Goal: Communication & Community: Share content

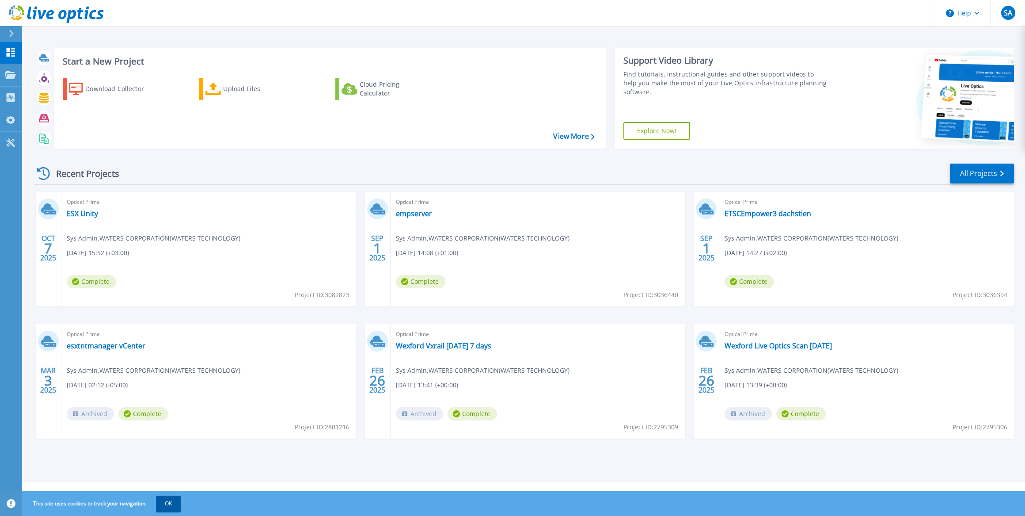
click at [162, 503] on button "OK" at bounding box center [168, 503] width 25 height 16
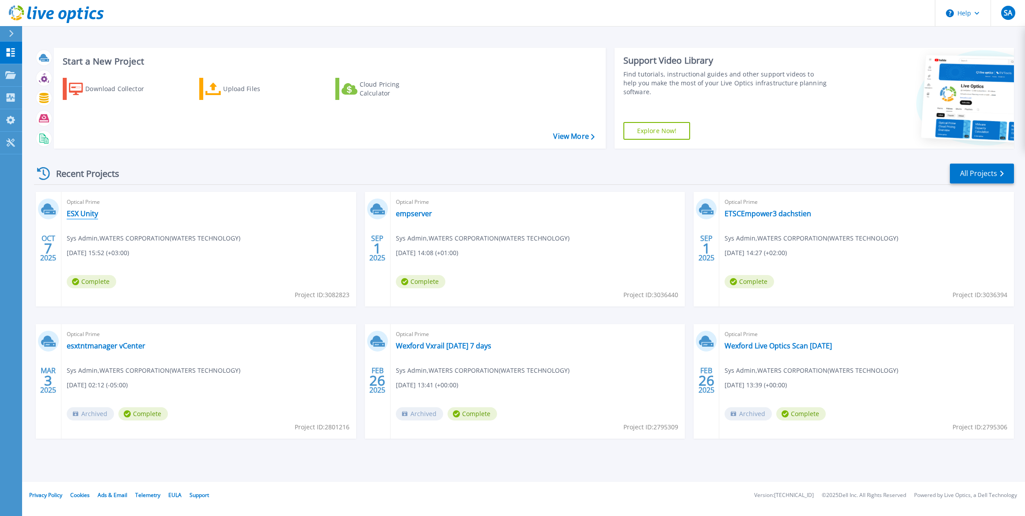
click at [85, 212] on link "ESX Unity" at bounding box center [82, 213] width 31 height 9
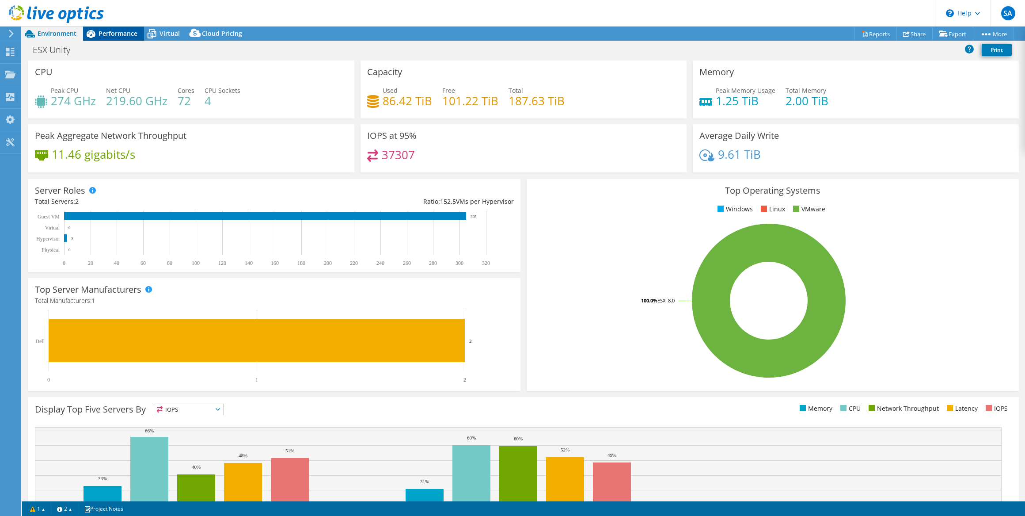
click at [121, 33] on span "Performance" at bounding box center [118, 33] width 39 height 8
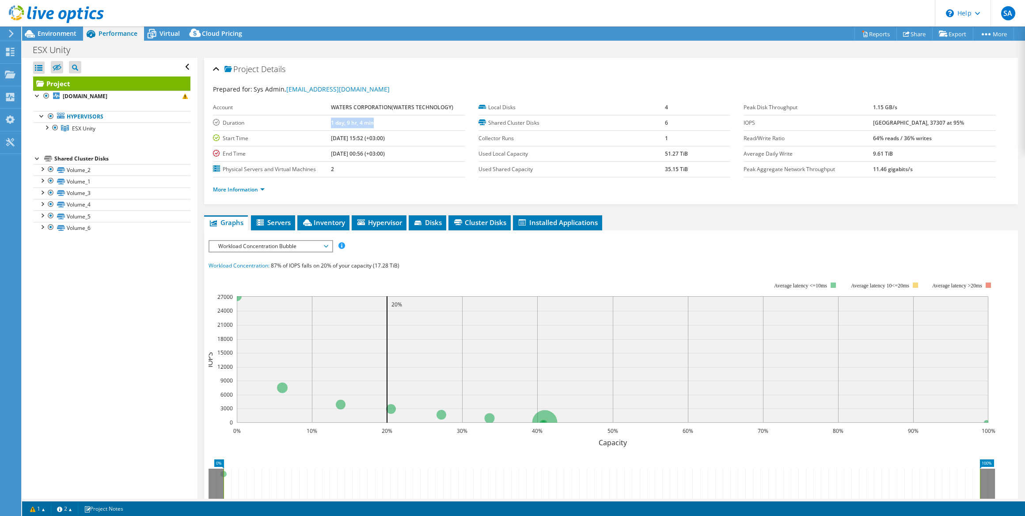
drag, startPoint x: 378, startPoint y: 123, endPoint x: 317, endPoint y: 127, distance: 61.1
click at [318, 127] on tr "Duration 1 day, 9 hr, 4 min" at bounding box center [339, 122] width 252 height 15
click at [500, 58] on div "Project Details Prepared for: Sys Admin, [EMAIL_ADDRESS][DOMAIN_NAME] Account W…" at bounding box center [611, 131] width 814 height 146
click at [910, 30] on link "Share" at bounding box center [914, 34] width 36 height 14
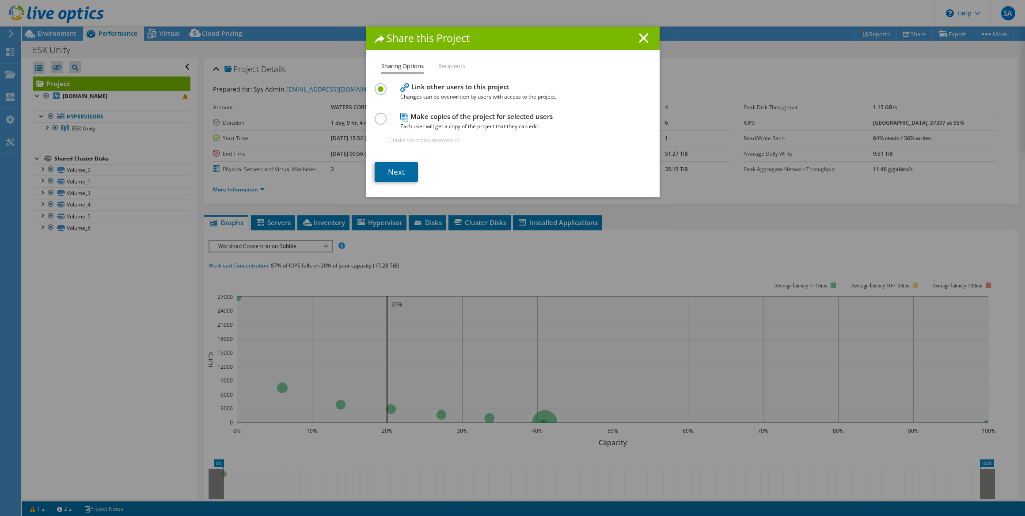
click at [395, 171] on link "Next" at bounding box center [396, 171] width 43 height 19
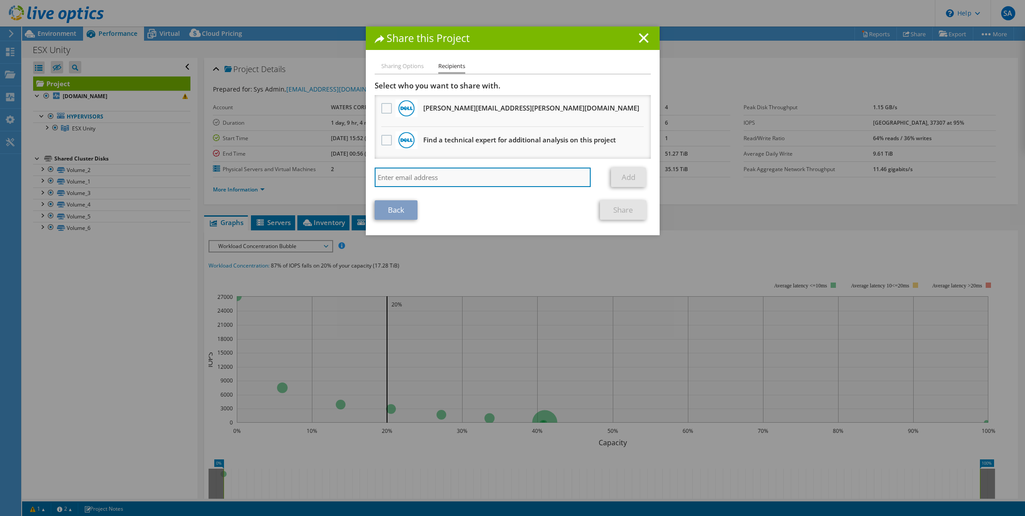
click at [437, 172] on input "search" at bounding box center [483, 176] width 216 height 19
click at [455, 177] on input "da" at bounding box center [483, 176] width 216 height 19
type input "[PERSON_NAME][EMAIL_ADDRESS][PERSON_NAME][DOMAIN_NAME]"
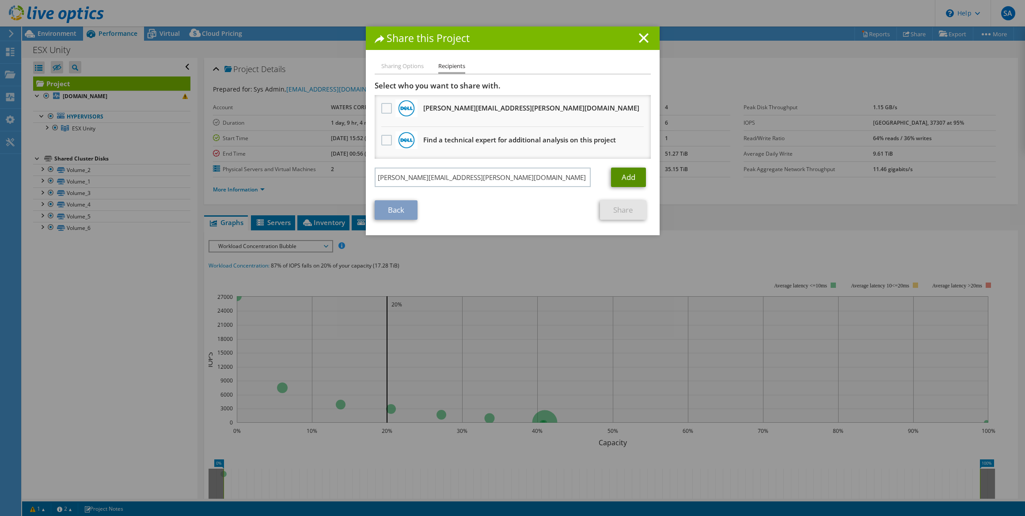
click at [625, 174] on link "Add" at bounding box center [628, 176] width 35 height 19
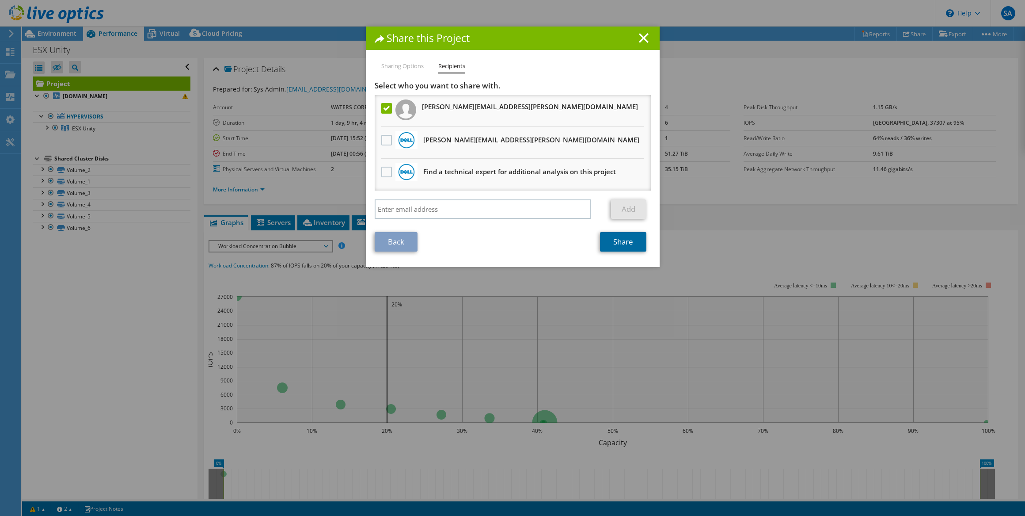
click at [602, 242] on link "Share" at bounding box center [623, 241] width 46 height 19
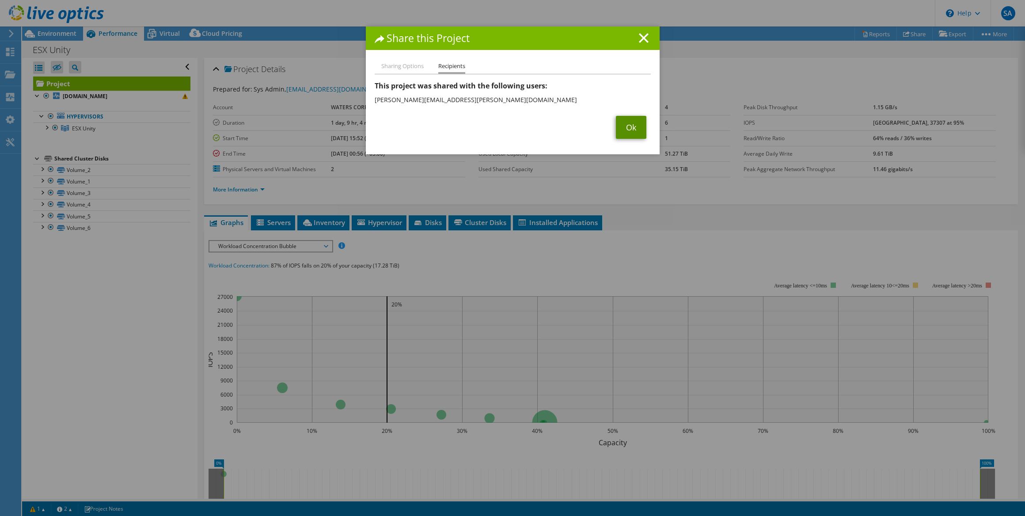
click at [620, 133] on link "Ok" at bounding box center [631, 127] width 30 height 23
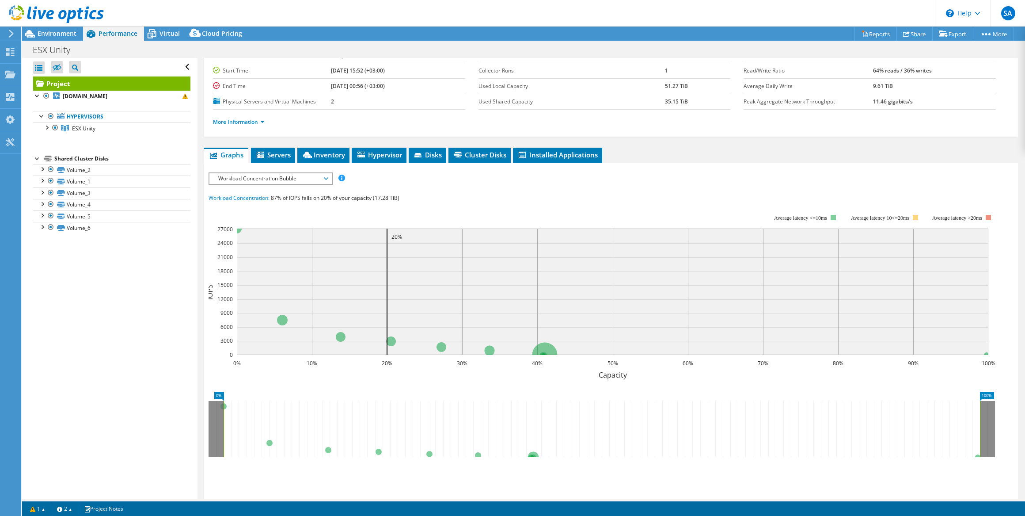
scroll to position [80, 0]
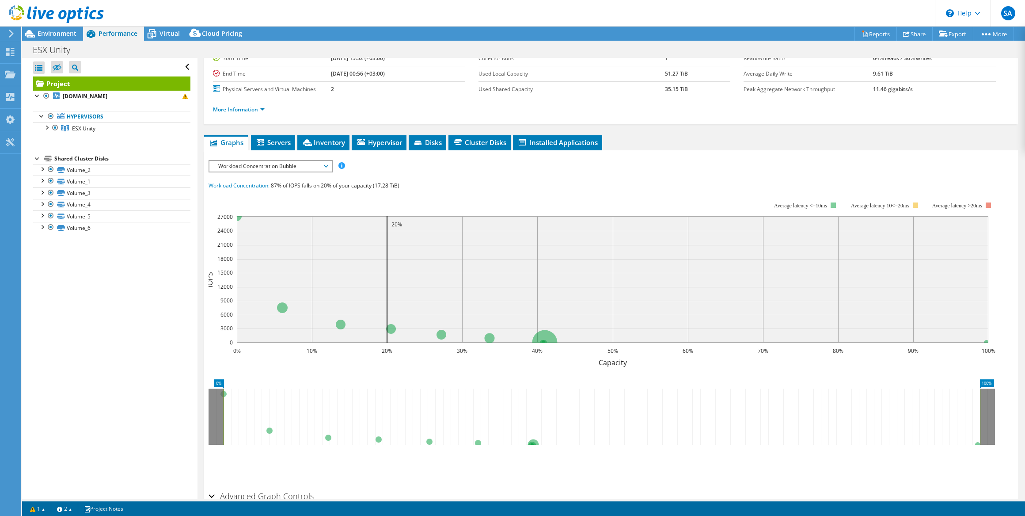
click at [304, 163] on span "Workload Concentration Bubble" at bounding box center [271, 166] width 114 height 11
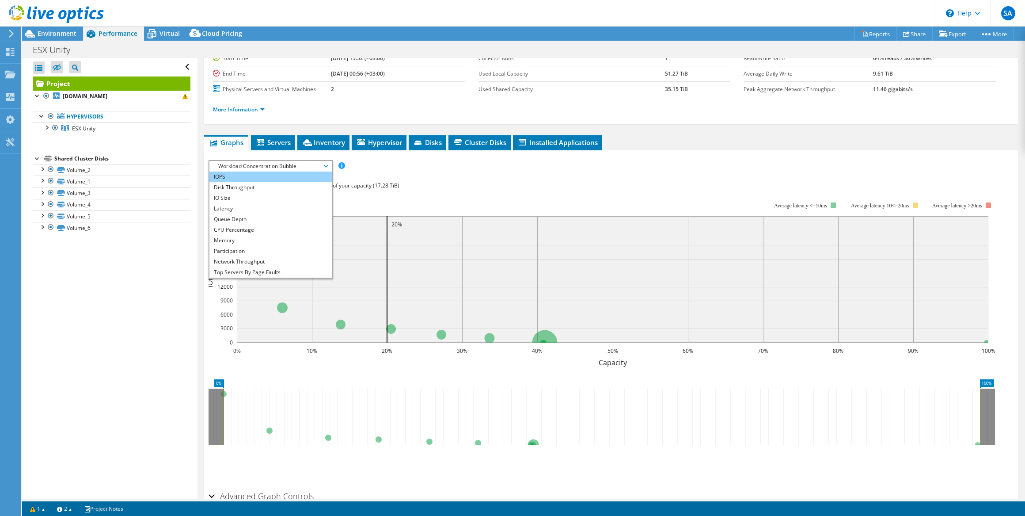
click at [303, 174] on li "IOPS" at bounding box center [270, 176] width 122 height 11
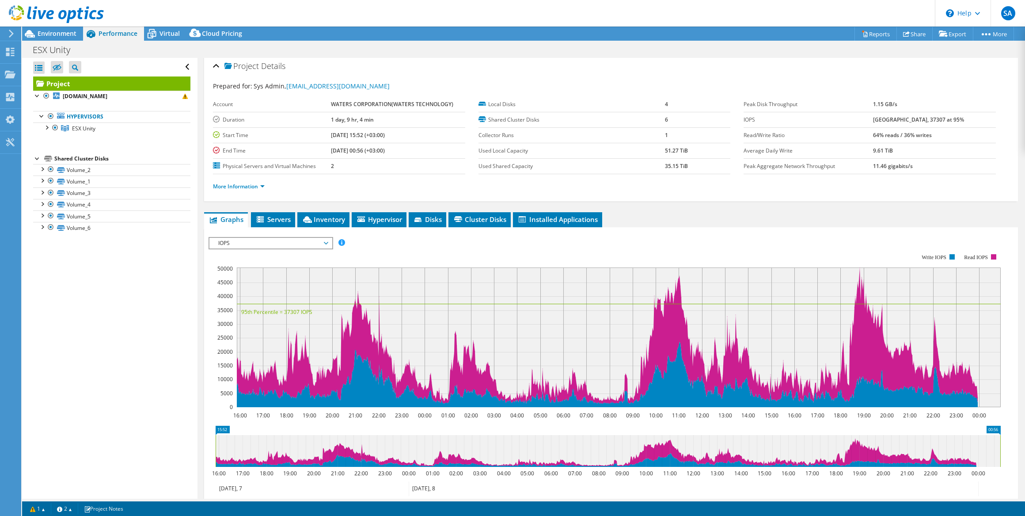
scroll to position [0, 0]
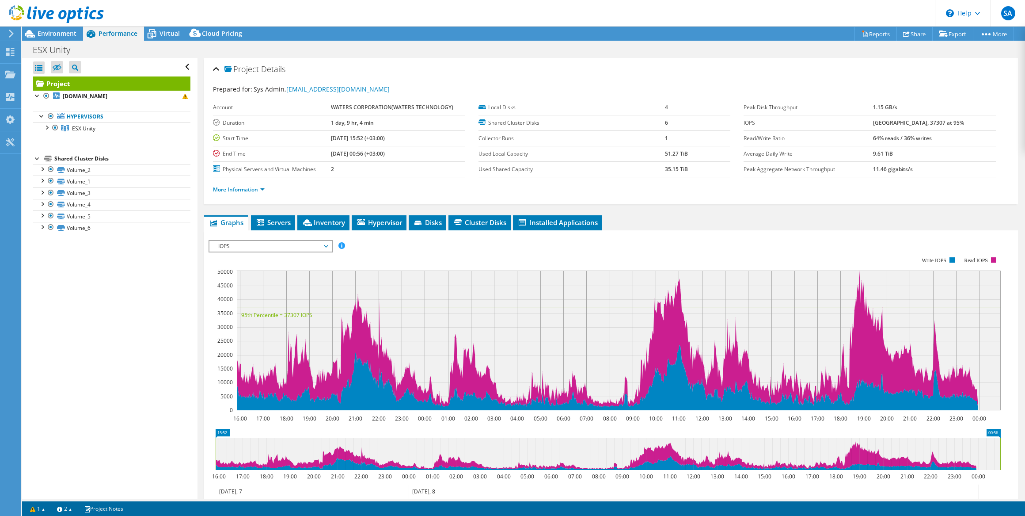
click at [698, 240] on div "IOPS Disk Throughput IO Size Latency Queue Depth CPU Percentage Memory Page Fau…" at bounding box center [611, 246] width 805 height 12
click at [284, 242] on span "IOPS" at bounding box center [271, 246] width 114 height 11
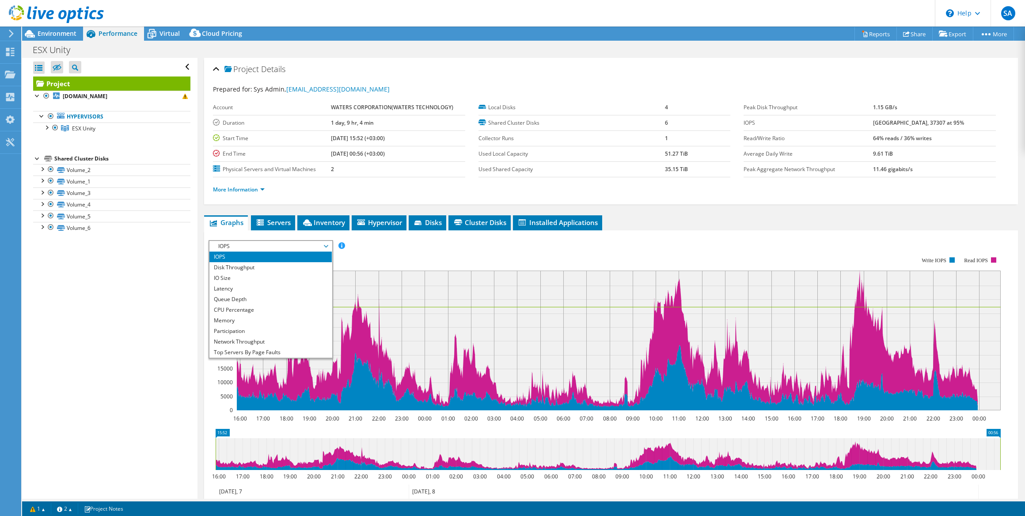
click at [726, 220] on ul "Graphs Servers Inventory Hypervisor Disks Cluster Disks Installed Applications" at bounding box center [611, 222] width 814 height 15
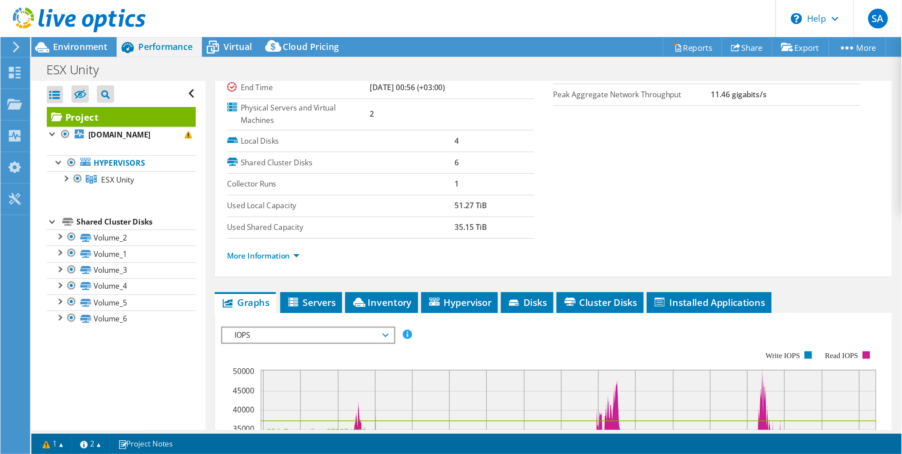
scroll to position [102, 0]
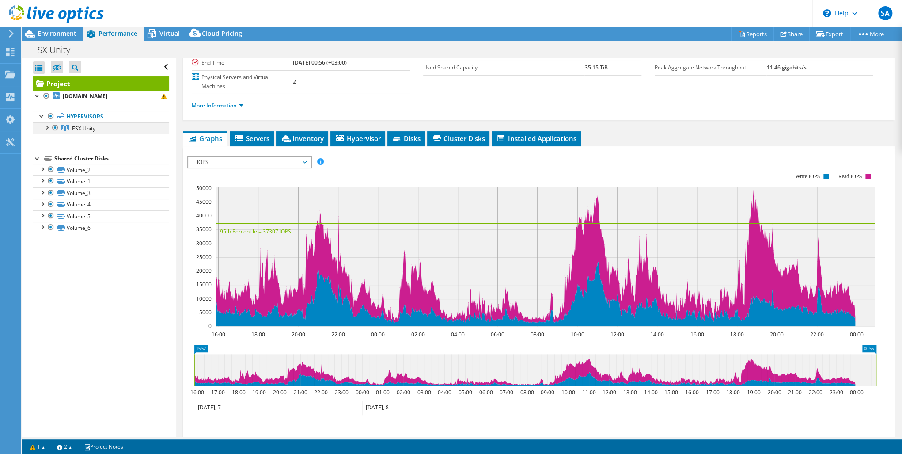
click at [48, 128] on div at bounding box center [46, 126] width 9 height 9
click at [49, 127] on div at bounding box center [46, 126] width 9 height 9
click at [46, 94] on div at bounding box center [46, 96] width 9 height 11
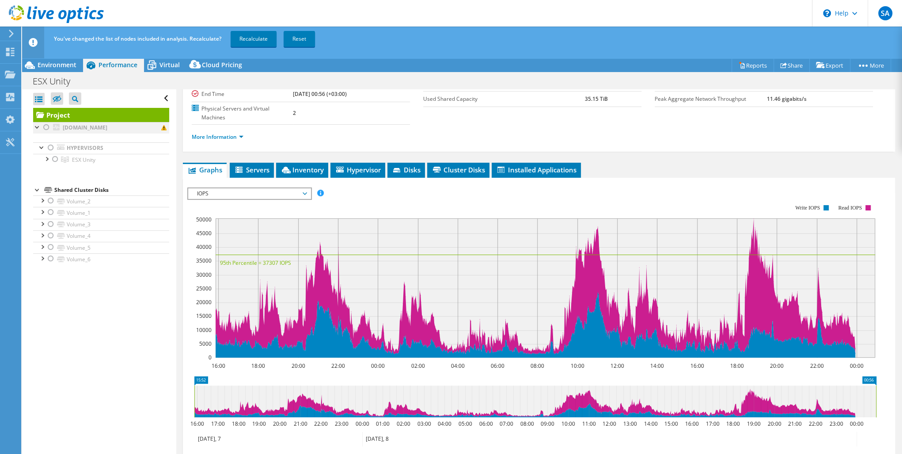
click at [46, 128] on div at bounding box center [46, 127] width 9 height 11
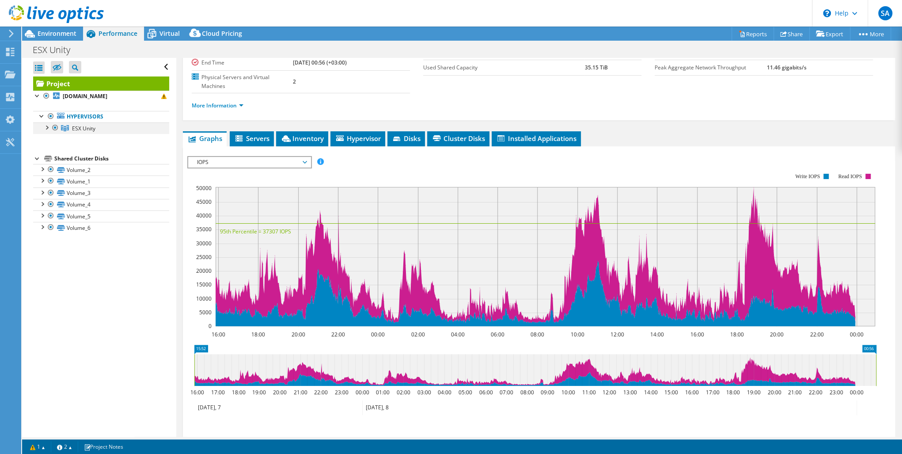
click at [54, 124] on div at bounding box center [55, 127] width 9 height 11
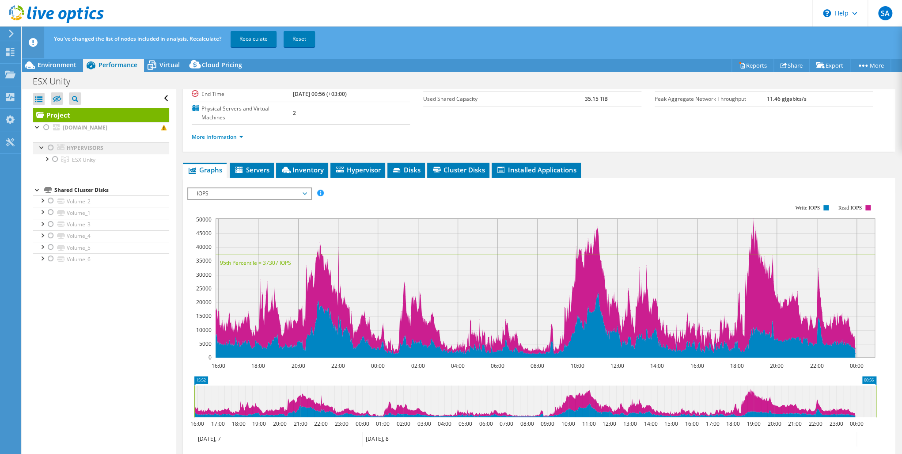
click at [51, 144] on div at bounding box center [50, 147] width 9 height 11
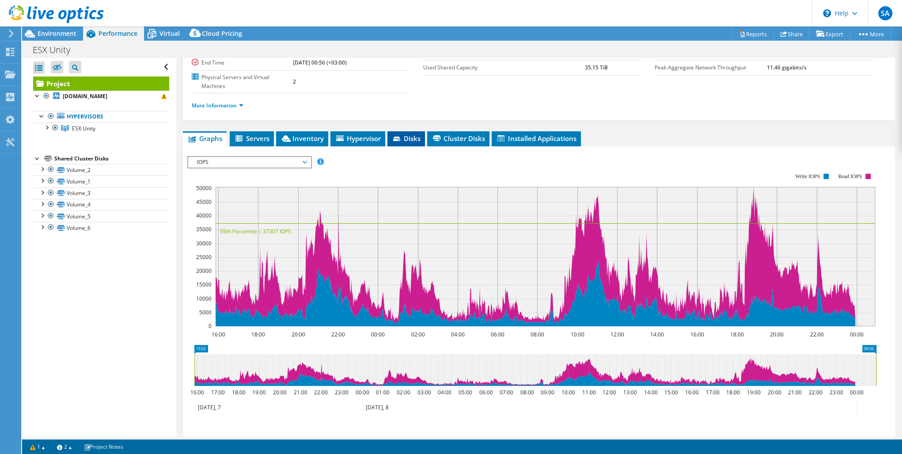
click at [416, 137] on span "Disks" at bounding box center [406, 138] width 29 height 9
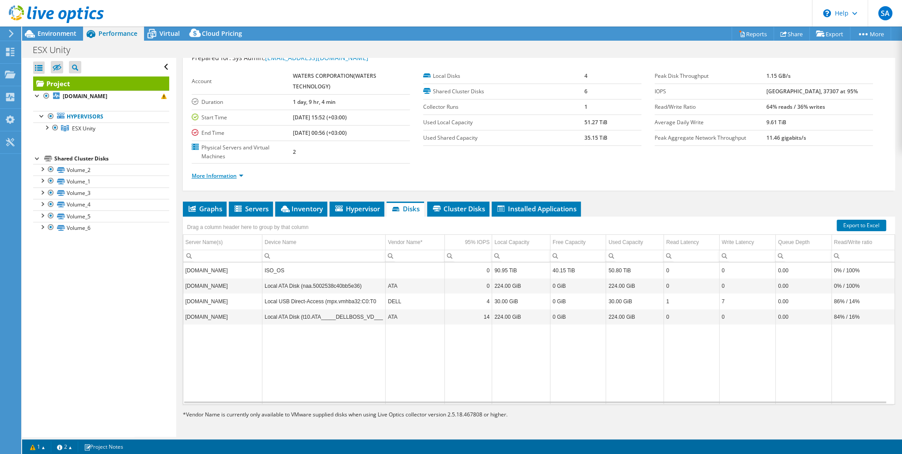
click at [236, 174] on link "More Information" at bounding box center [218, 176] width 52 height 8
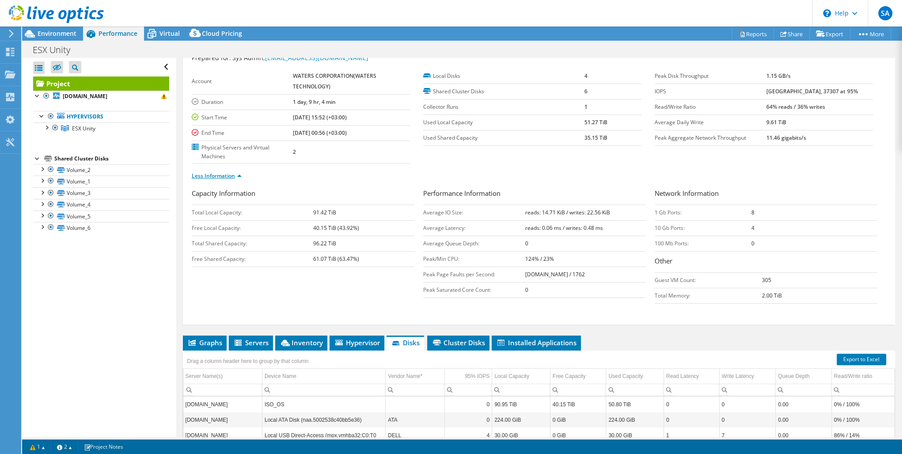
click at [235, 174] on link "Less Information" at bounding box center [217, 176] width 50 height 8
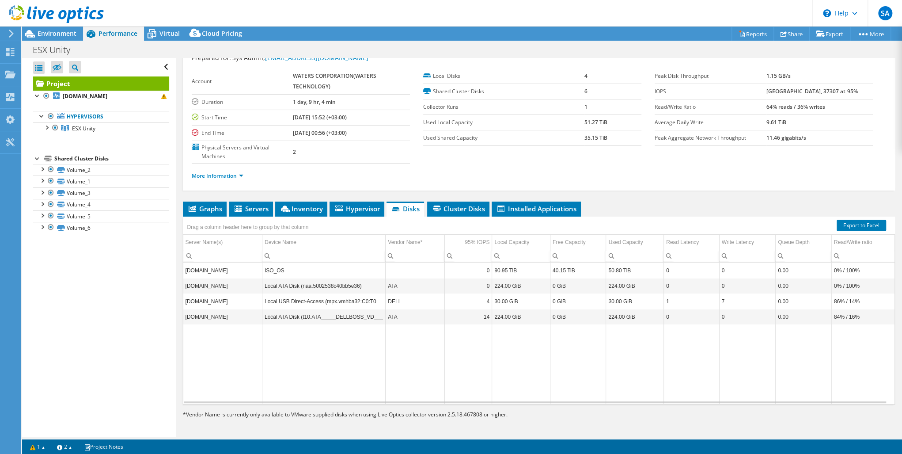
drag, startPoint x: 773, startPoint y: 87, endPoint x: 847, endPoint y: 83, distance: 74.4
click at [847, 83] on tr "IOPS 50414 at [GEOGRAPHIC_DATA], 37307 at 95%" at bounding box center [764, 90] width 218 height 15
drag, startPoint x: 847, startPoint y: 83, endPoint x: 874, endPoint y: 90, distance: 28.0
click at [874, 90] on div "Peak Disk Throughput 1.15 GB/s IOPS 50414 at [GEOGRAPHIC_DATA], 37307 at 95% Re…" at bounding box center [770, 106] width 231 height 77
click at [697, 165] on div "More Information" at bounding box center [539, 175] width 694 height 25
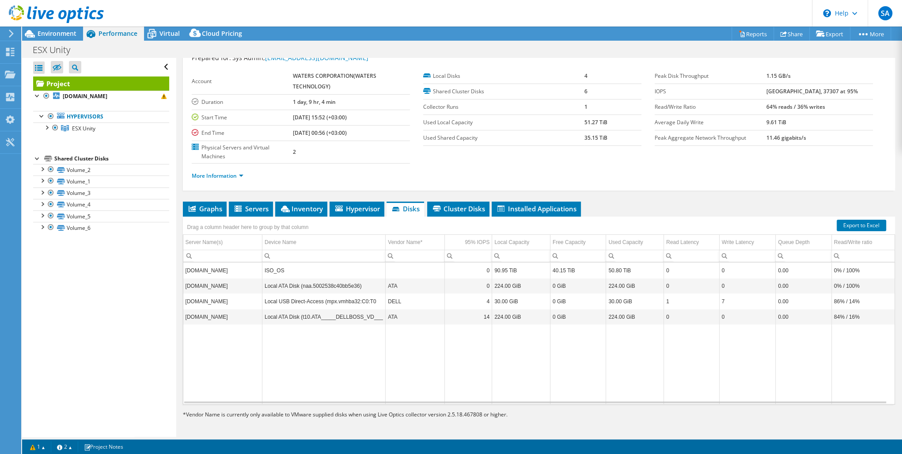
click at [783, 89] on b "[GEOGRAPHIC_DATA], 37307 at 95%" at bounding box center [811, 91] width 91 height 8
drag, startPoint x: 783, startPoint y: 89, endPoint x: 803, endPoint y: 90, distance: 19.5
click at [803, 90] on b "[GEOGRAPHIC_DATA], 37307 at 95%" at bounding box center [811, 91] width 91 height 8
drag, startPoint x: 803, startPoint y: 90, endPoint x: 869, endPoint y: 77, distance: 67.6
click at [869, 77] on div "Peak Disk Throughput 1.15 GB/s IOPS 50414 at [GEOGRAPHIC_DATA], 37307 at 95% Re…" at bounding box center [770, 106] width 231 height 77
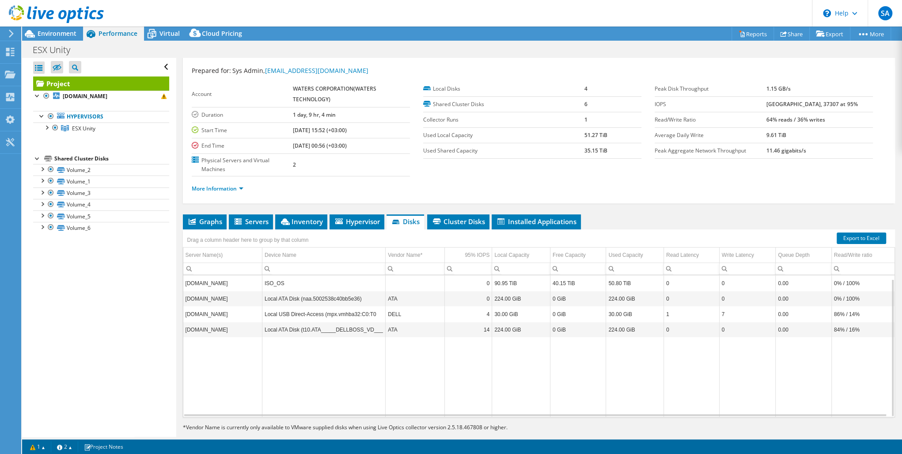
scroll to position [0, 0]
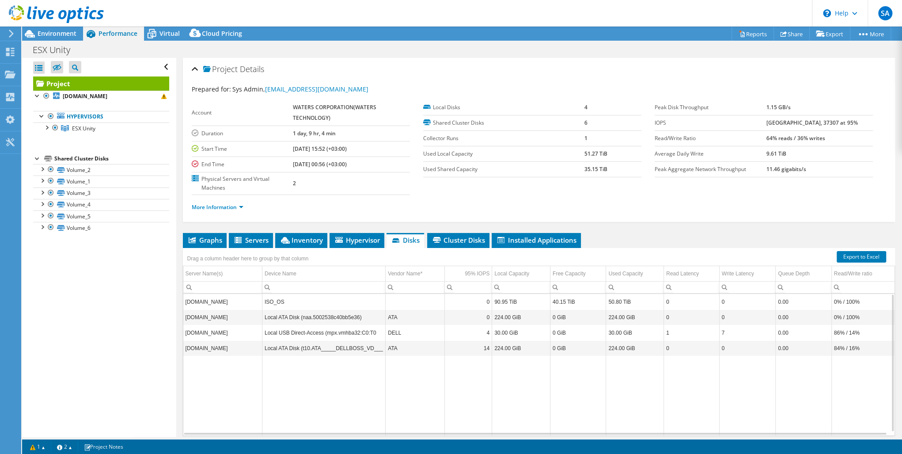
click at [96, 158] on div "Shared Cluster Disks" at bounding box center [111, 158] width 115 height 11
click at [92, 166] on link "Volume_2" at bounding box center [101, 169] width 136 height 11
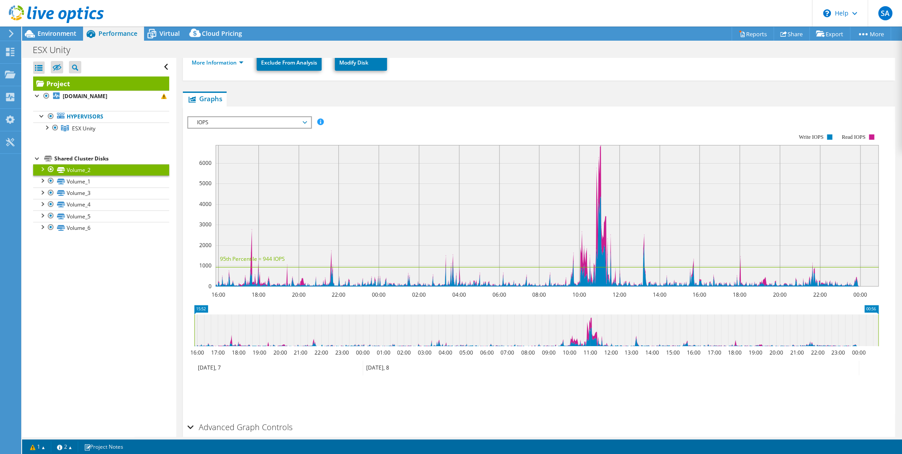
scroll to position [185, 0]
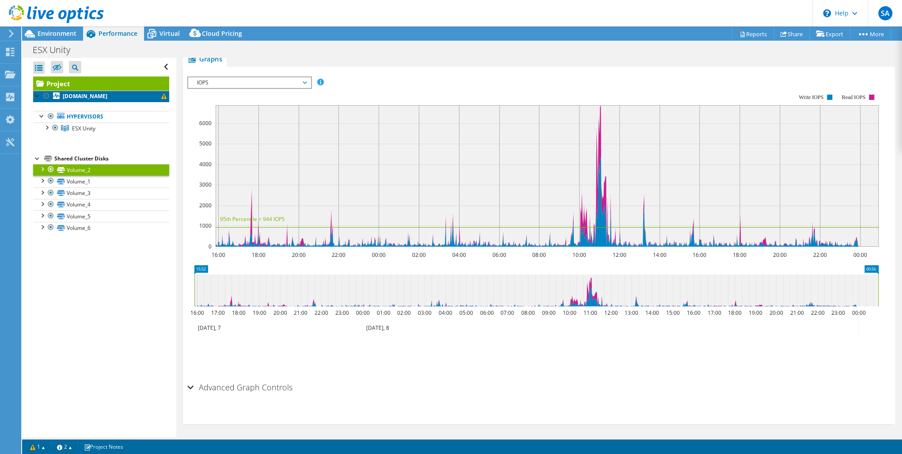
click at [95, 97] on b "[DOMAIN_NAME]" at bounding box center [85, 96] width 45 height 8
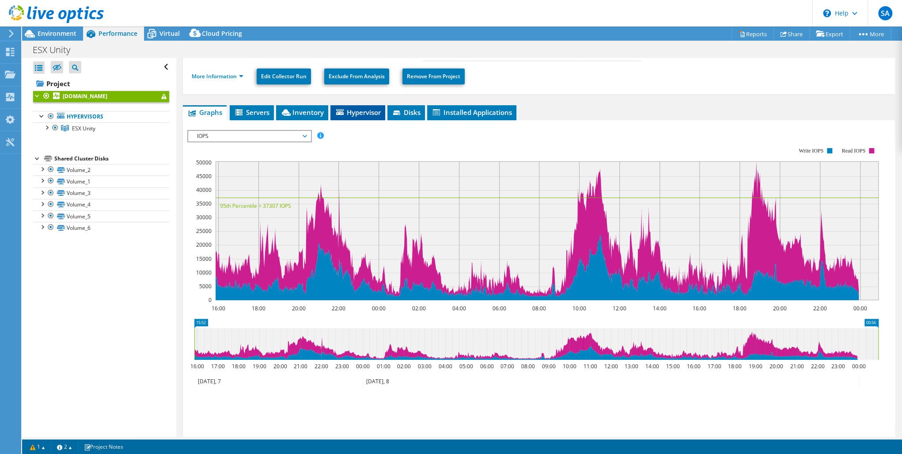
scroll to position [84, 0]
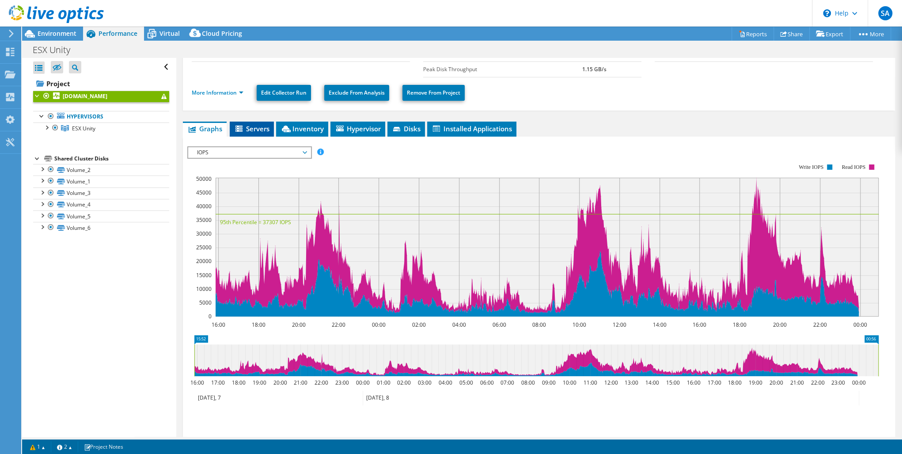
click at [253, 127] on span "Servers" at bounding box center [251, 128] width 35 height 9
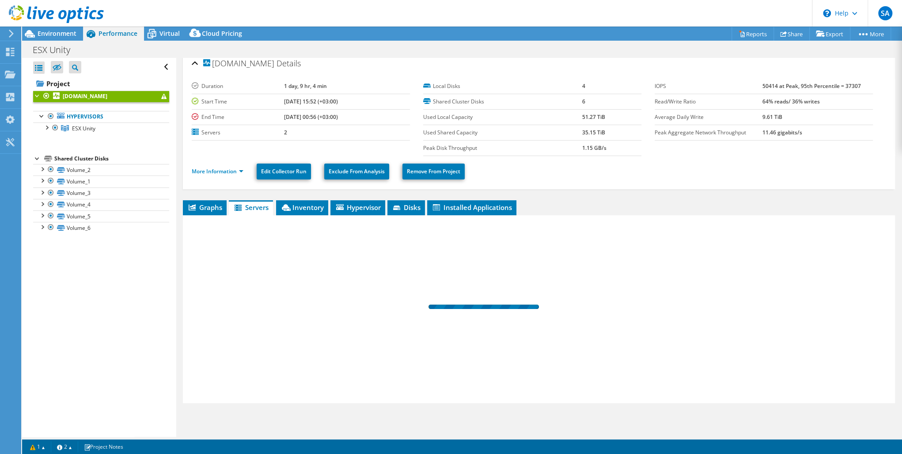
scroll to position [4, 0]
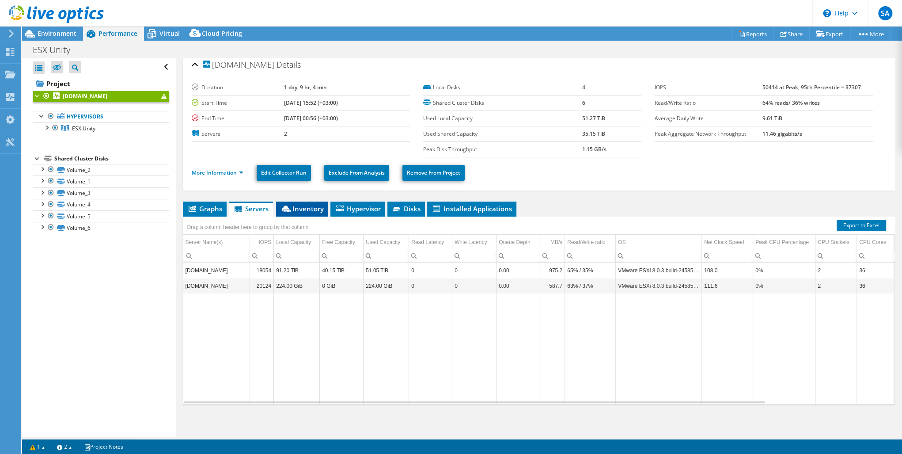
click at [313, 209] on span "Inventory" at bounding box center [302, 208] width 43 height 9
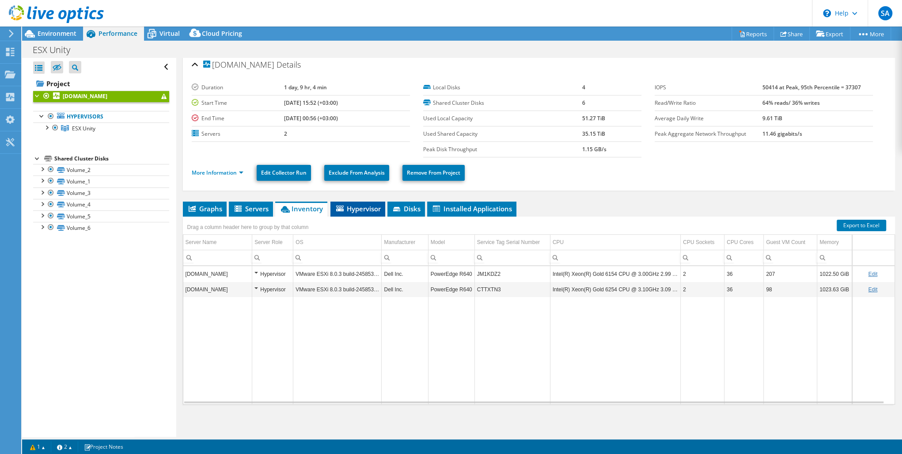
click at [364, 207] on span "Hypervisor" at bounding box center [358, 208] width 46 height 9
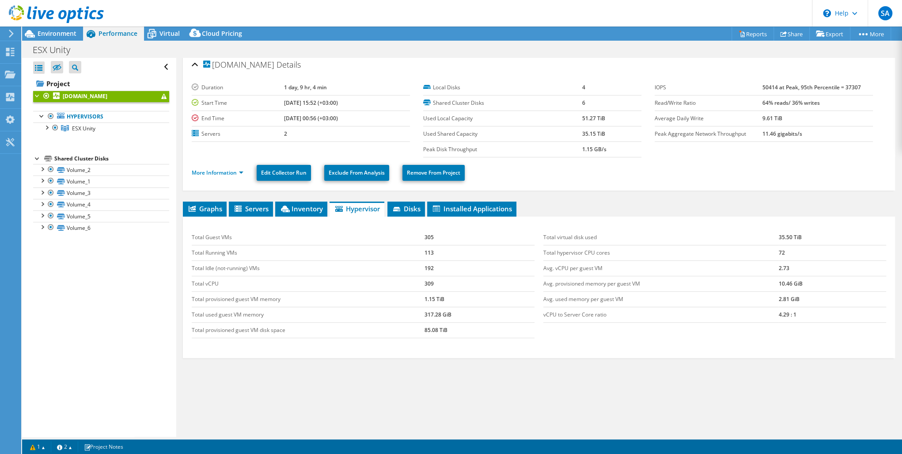
click at [569, 180] on div "More Information Edit Collector Run Exclude From Analysis Remove From Project" at bounding box center [539, 172] width 694 height 31
click at [609, 196] on div "[DOMAIN_NAME] Details Duration 1 day, 9 hr, 4 min Start Time [DATE] 15:52 (+03:…" at bounding box center [538, 245] width 725 height 384
click at [409, 204] on span "Disks" at bounding box center [406, 208] width 29 height 9
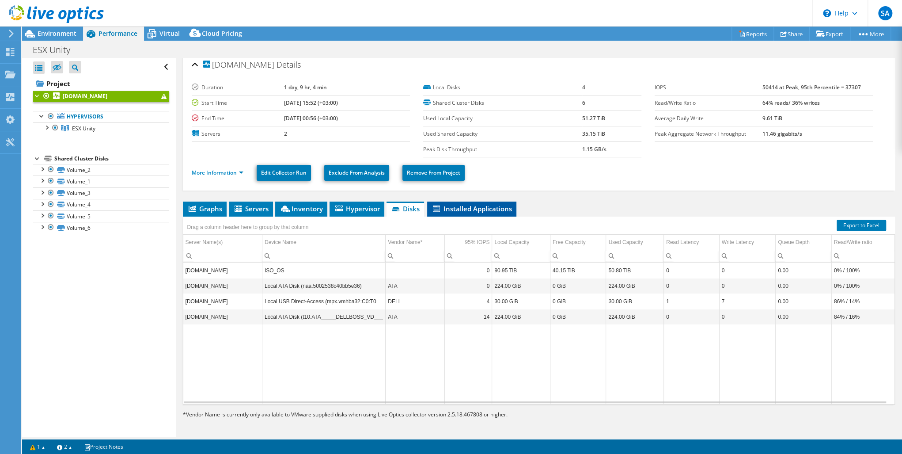
click at [487, 207] on span "Installed Applications" at bounding box center [472, 208] width 80 height 9
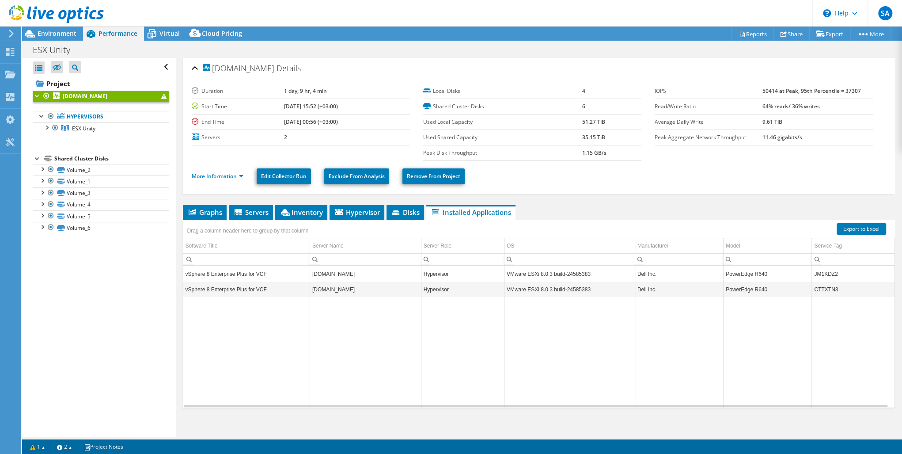
scroll to position [0, 0]
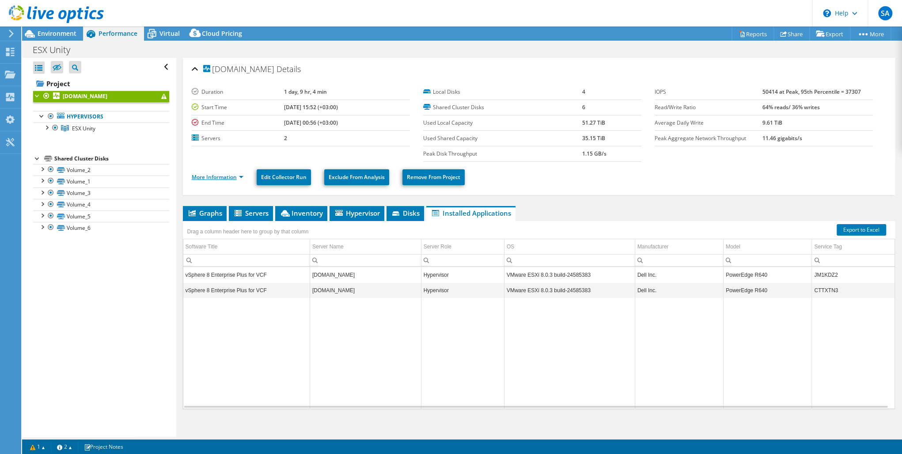
click at [216, 174] on link "More Information" at bounding box center [218, 177] width 52 height 8
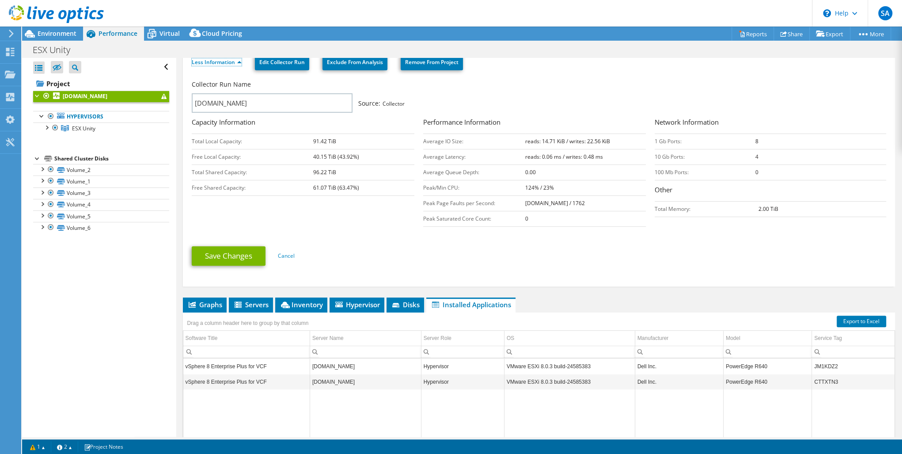
scroll to position [141, 0]
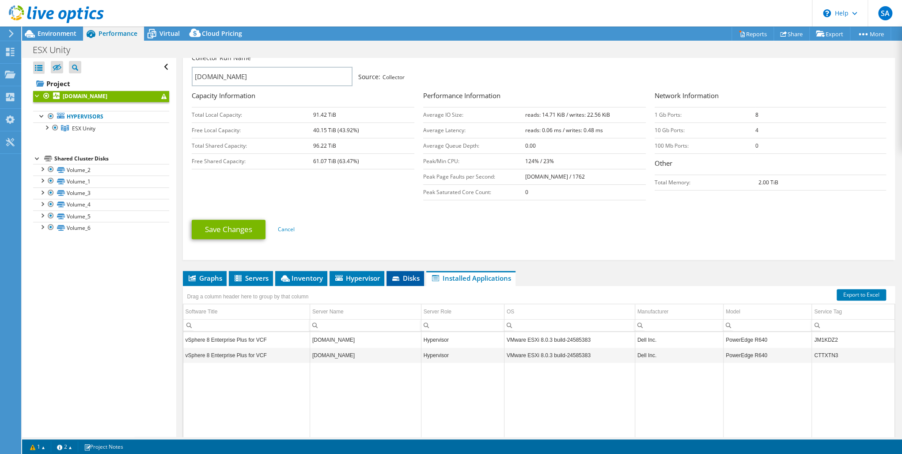
click at [411, 277] on span "Disks" at bounding box center [405, 277] width 29 height 9
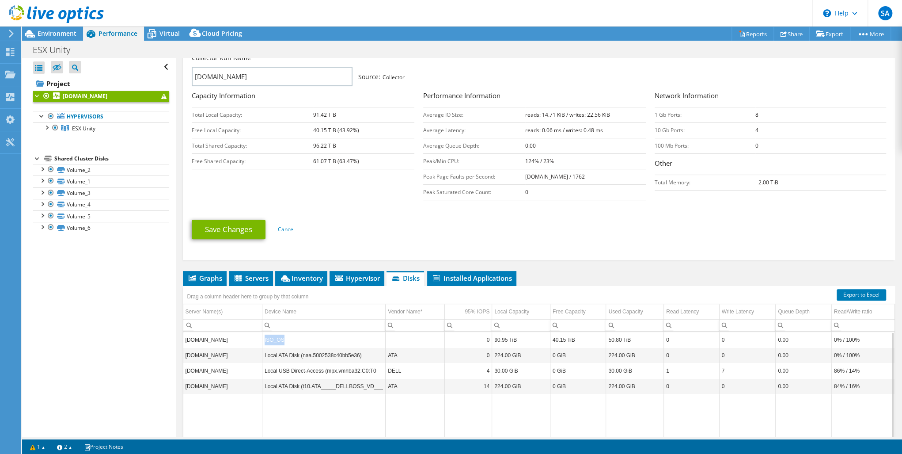
drag, startPoint x: 285, startPoint y: 336, endPoint x: 264, endPoint y: 337, distance: 21.3
click at [264, 337] on td "ISO_OS" at bounding box center [323, 339] width 123 height 15
click at [109, 116] on link "Hypervisors" at bounding box center [101, 116] width 136 height 11
click at [88, 115] on link "Hypervisors" at bounding box center [101, 116] width 136 height 11
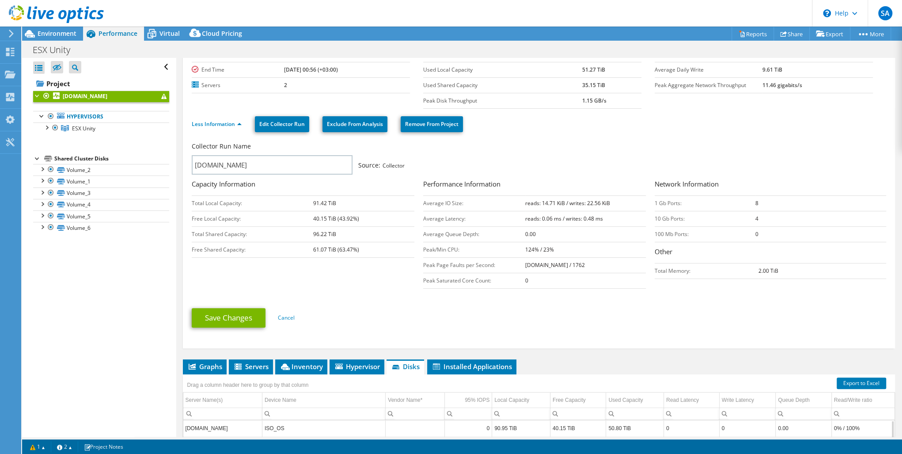
scroll to position [0, 0]
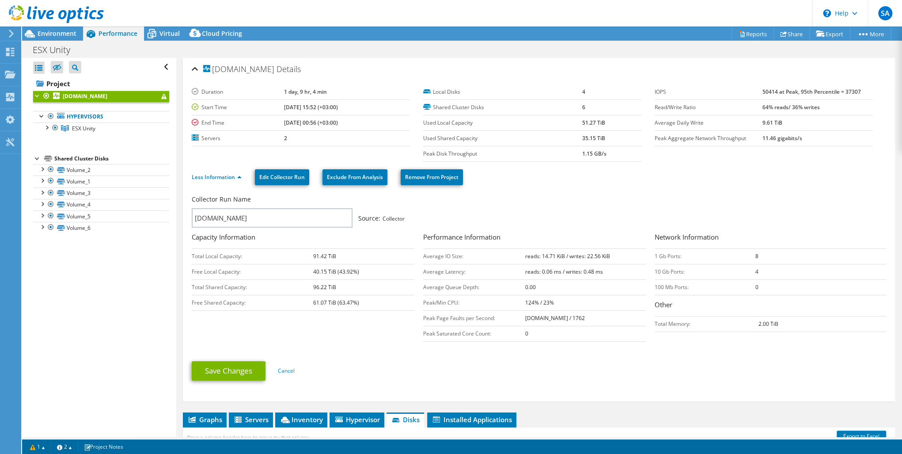
click at [196, 69] on div "[DOMAIN_NAME] Details" at bounding box center [539, 69] width 694 height 19
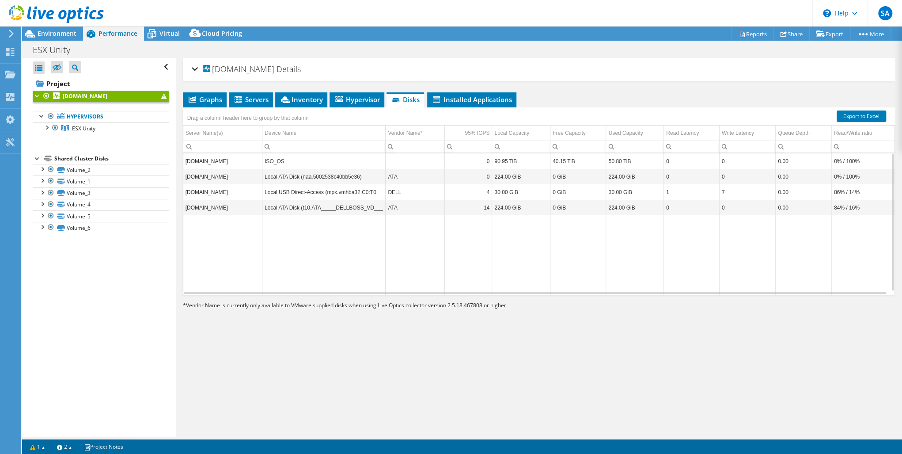
click at [37, 96] on div at bounding box center [37, 95] width 9 height 9
click at [56, 31] on span "Environment" at bounding box center [57, 33] width 39 height 8
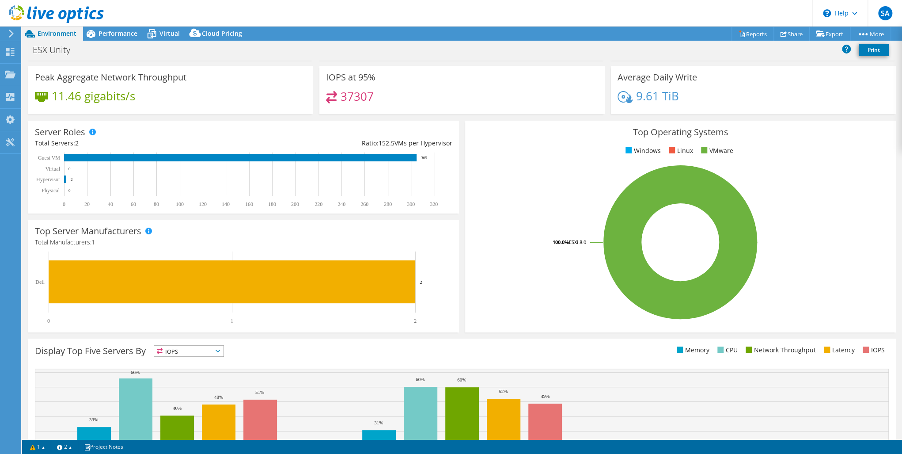
scroll to position [136, 0]
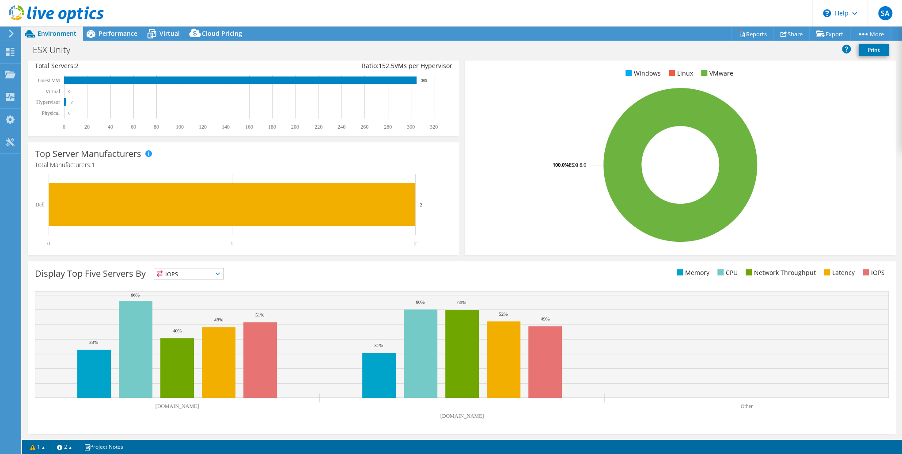
click at [210, 271] on span "IOPS" at bounding box center [188, 273] width 69 height 11
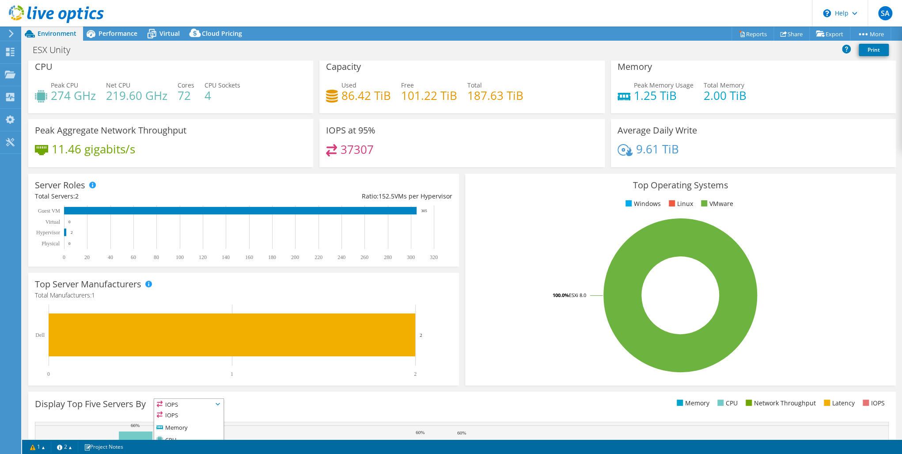
scroll to position [0, 0]
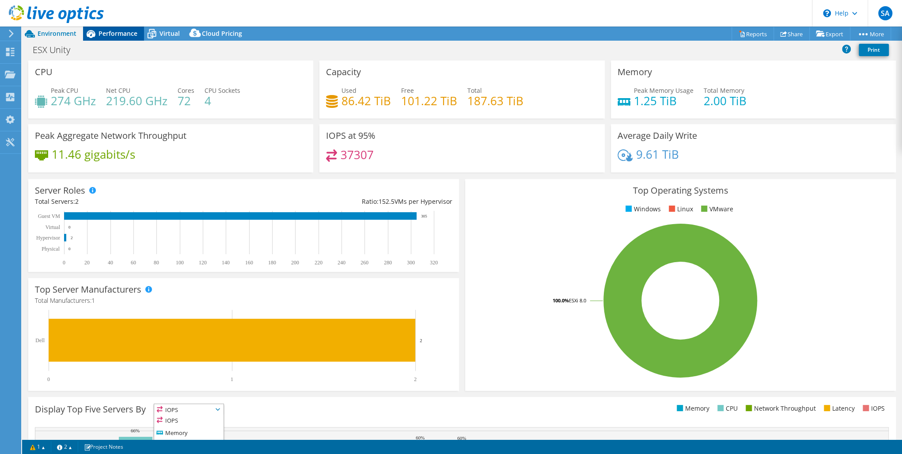
click at [115, 35] on span "Performance" at bounding box center [118, 33] width 39 height 8
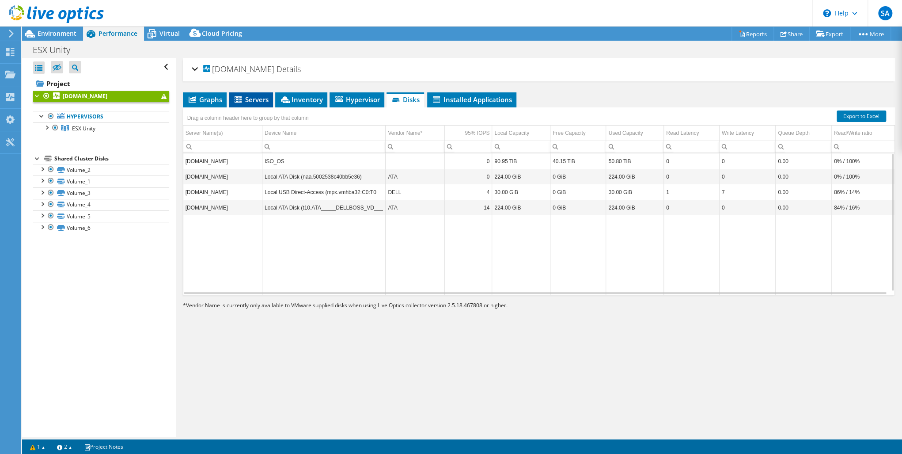
click at [249, 99] on span "Servers" at bounding box center [250, 99] width 35 height 9
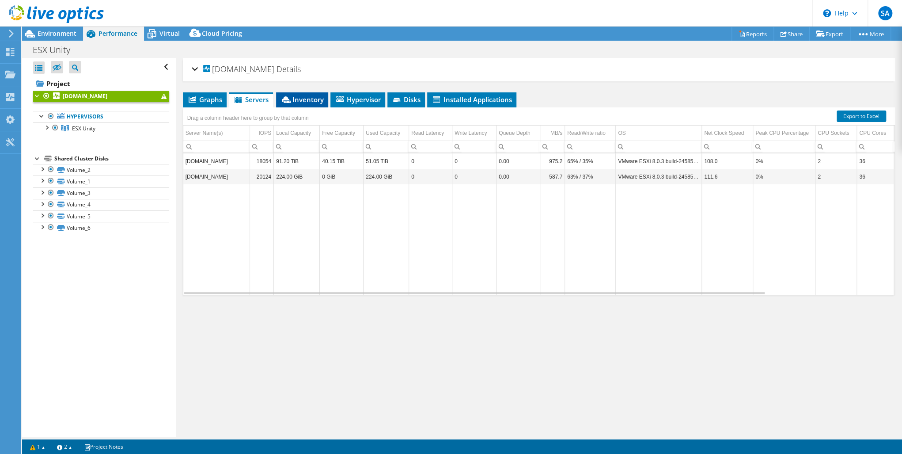
click at [302, 96] on span "Inventory" at bounding box center [302, 99] width 43 height 9
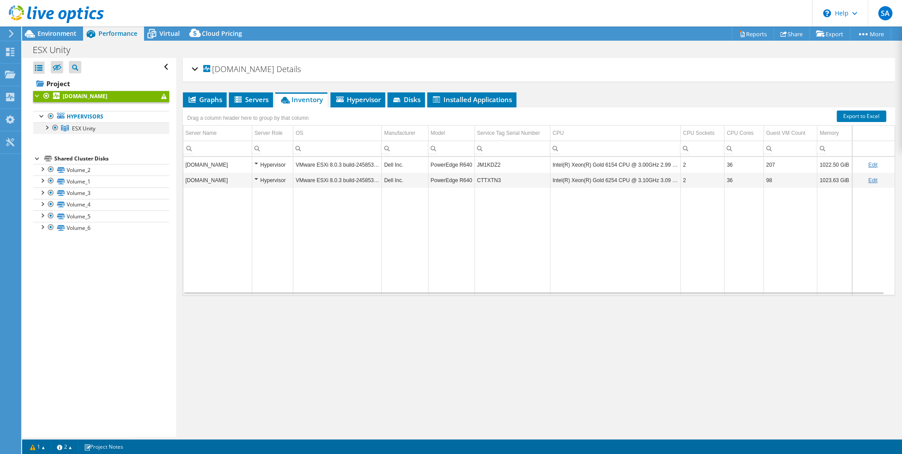
click at [49, 124] on div at bounding box center [46, 126] width 9 height 9
click at [102, 129] on link "ESX Unity" at bounding box center [101, 127] width 136 height 11
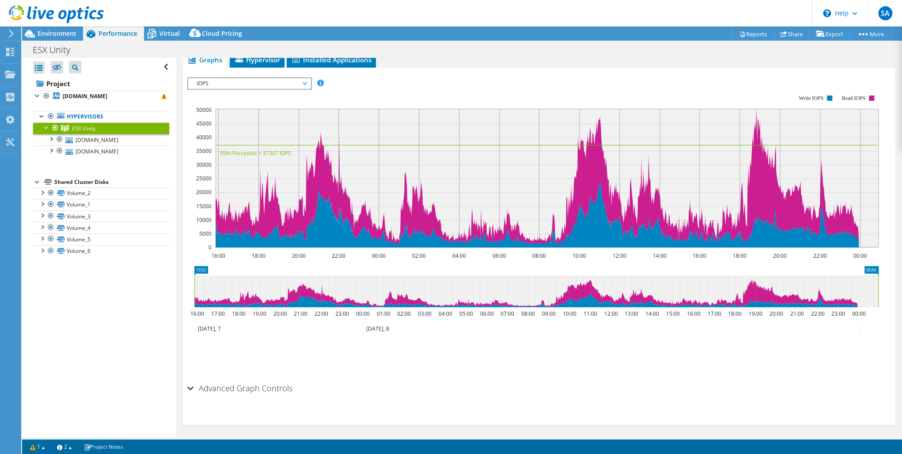
scroll to position [42, 0]
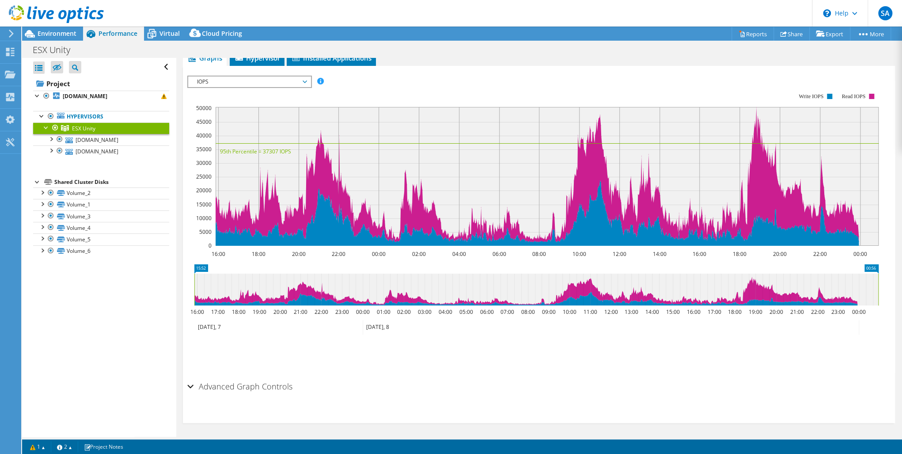
click at [243, 387] on h2 "Advanced Graph Controls" at bounding box center [239, 386] width 105 height 18
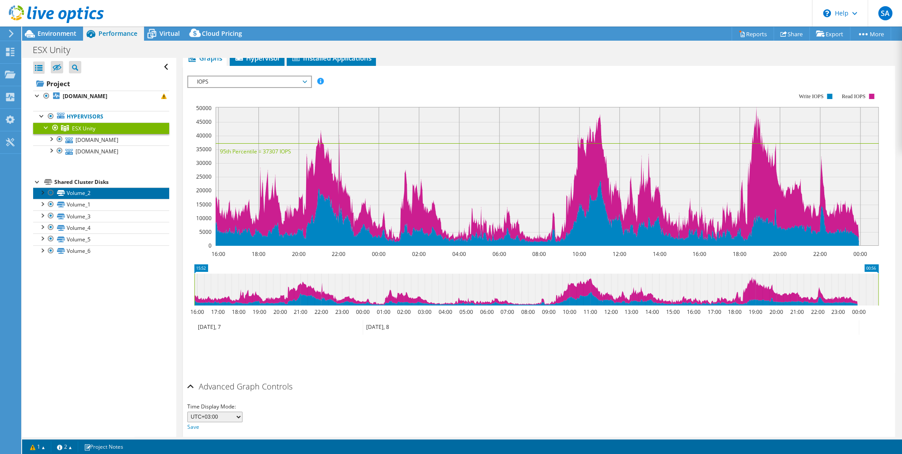
click at [99, 190] on link "Volume_2" at bounding box center [101, 192] width 136 height 11
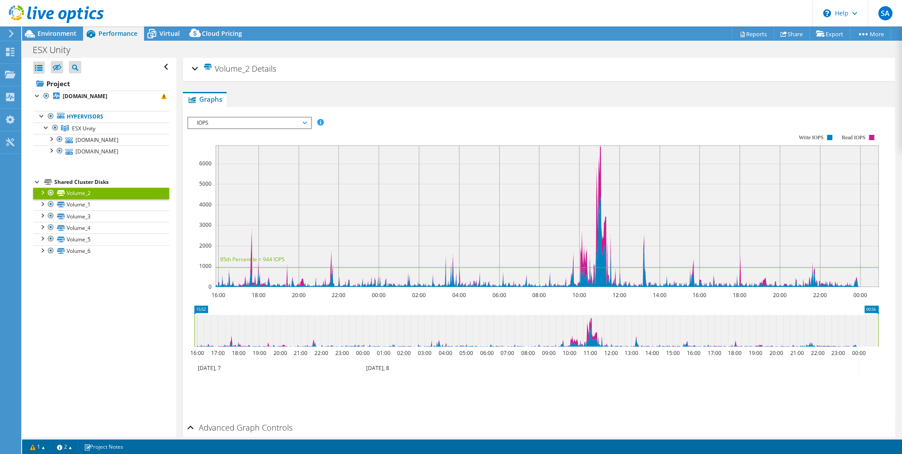
scroll to position [0, 0]
click at [104, 117] on link "Hypervisors" at bounding box center [101, 116] width 136 height 11
click at [106, 97] on b "[DOMAIN_NAME]" at bounding box center [85, 96] width 45 height 8
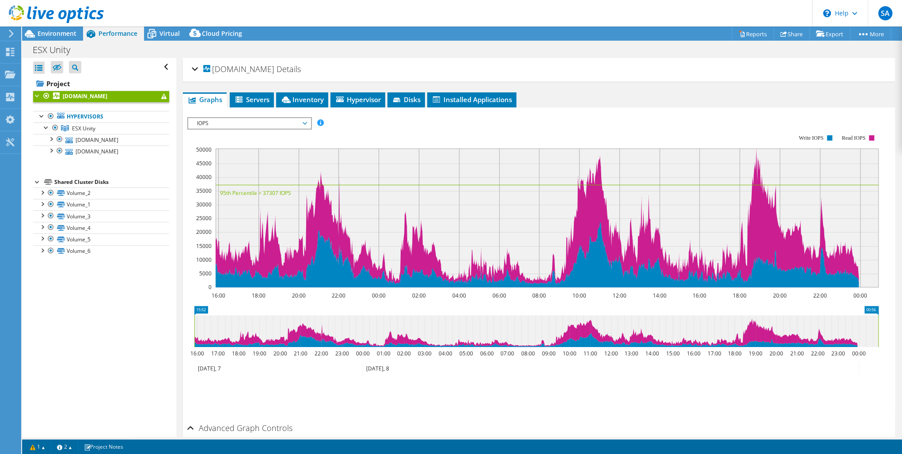
click at [245, 123] on span "IOPS" at bounding box center [250, 123] width 114 height 11
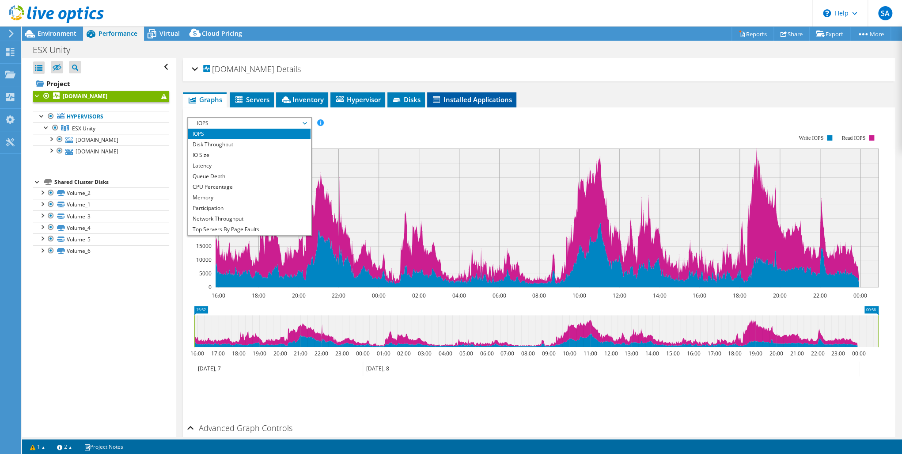
click at [488, 98] on span "Installed Applications" at bounding box center [472, 99] width 80 height 9
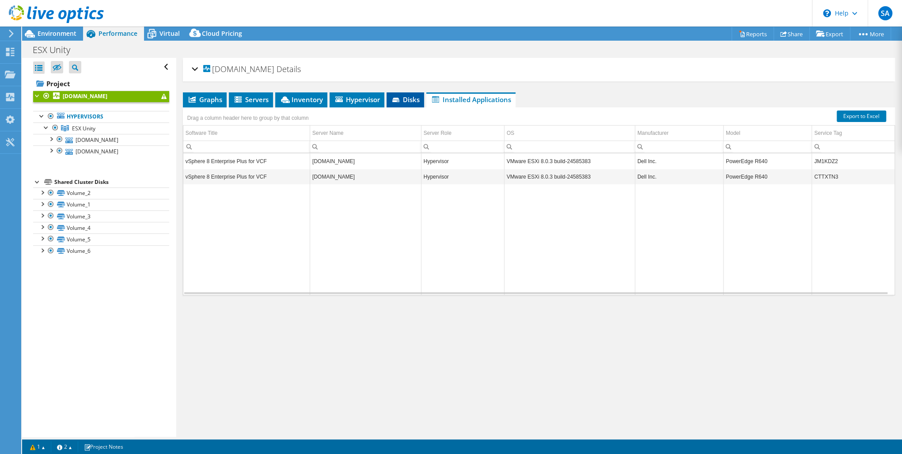
click at [407, 95] on span "Disks" at bounding box center [405, 99] width 29 height 9
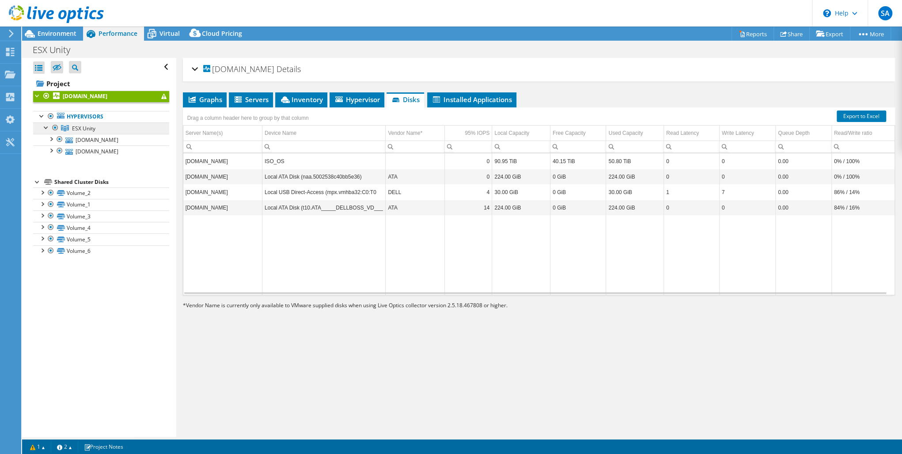
click at [87, 129] on span "ESX Unity" at bounding box center [83, 129] width 23 height 8
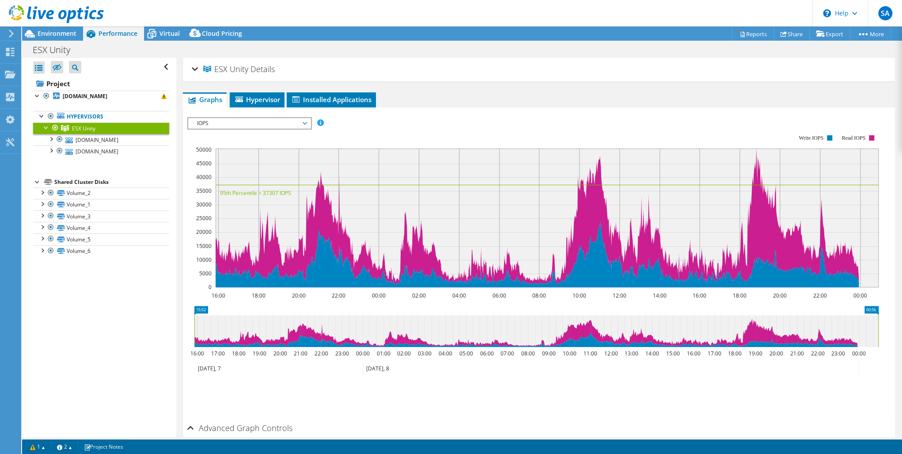
click at [262, 121] on span "IOPS" at bounding box center [250, 123] width 114 height 11
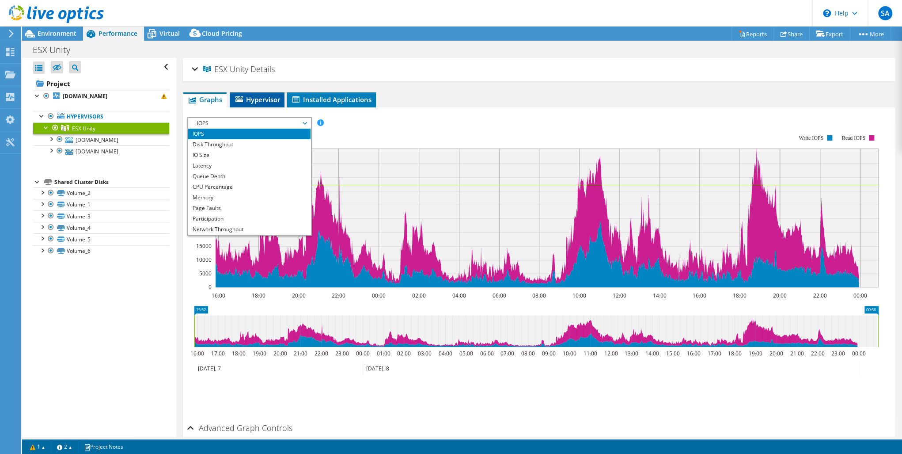
click at [264, 101] on span "Hypervisor" at bounding box center [257, 99] width 46 height 9
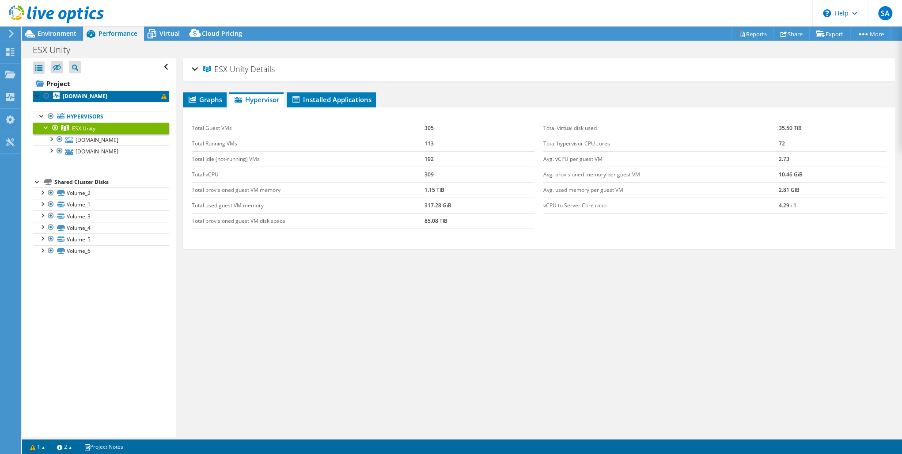
click at [97, 98] on b "[DOMAIN_NAME]" at bounding box center [85, 96] width 45 height 8
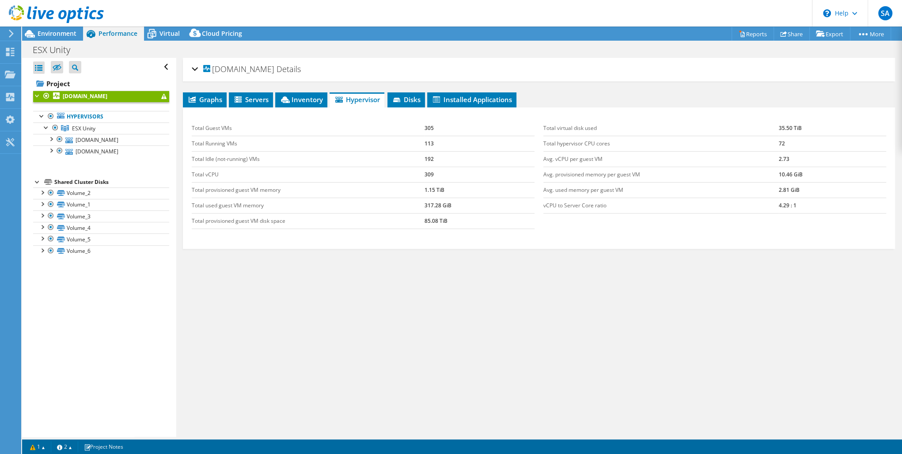
click at [156, 307] on div "Open All Close All Hide Excluded Nodes Project Tree Filter" at bounding box center [99, 247] width 154 height 379
drag, startPoint x: 447, startPoint y: 219, endPoint x: 191, endPoint y: 222, distance: 255.4
click at [192, 222] on tr "Total provisioned guest VM disk space 85.08 TiB" at bounding box center [363, 220] width 343 height 15
click at [583, 302] on div "Graphs Servers Inventory Hypervisor Disks Cluster Disks Installed Applications …" at bounding box center [539, 202] width 712 height 221
click at [685, 385] on div "[DOMAIN_NAME] Details Duration 1 day, 9 hr, 4 min Start Time [DATE] 15:52 (+03:…" at bounding box center [538, 247] width 725 height 379
